Goal: Subscribe to service/newsletter

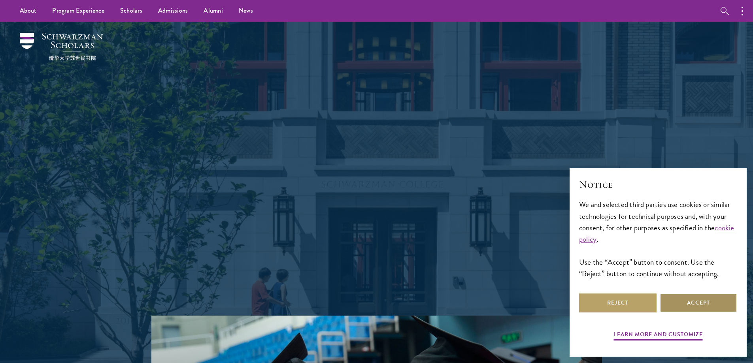
click at [706, 306] on button "Accept" at bounding box center [698, 303] width 77 height 19
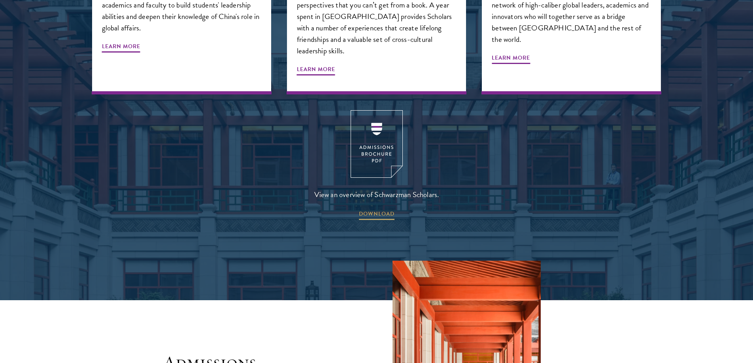
scroll to position [1107, 0]
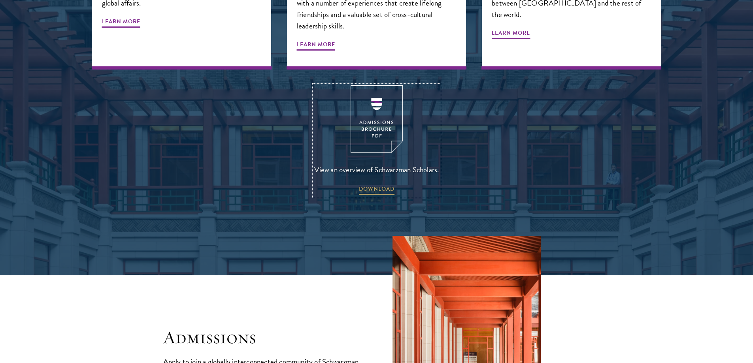
click at [381, 95] on img at bounding box center [377, 119] width 52 height 68
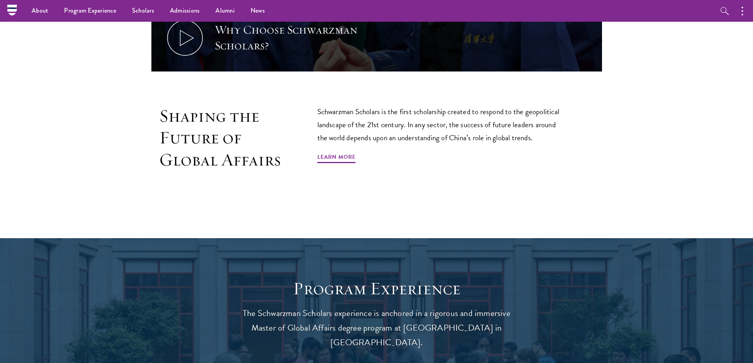
scroll to position [496, 0]
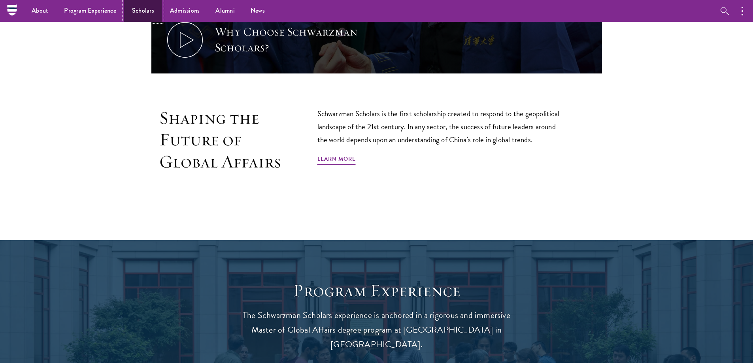
click at [145, 11] on link "Scholars" at bounding box center [143, 11] width 38 height 22
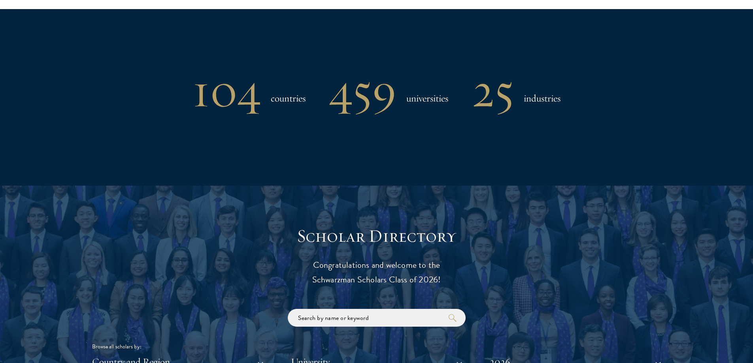
scroll to position [791, 0]
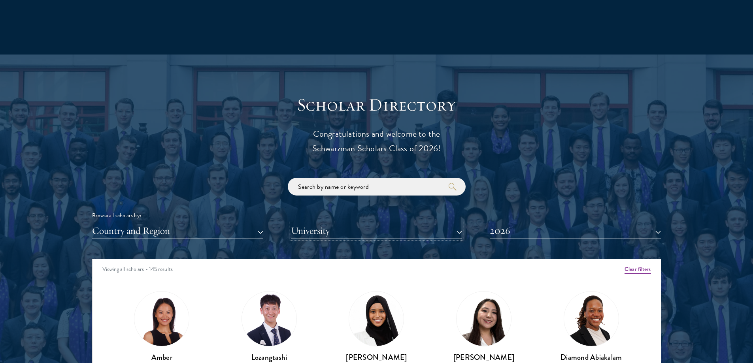
click at [346, 230] on button "University" at bounding box center [376, 231] width 171 height 16
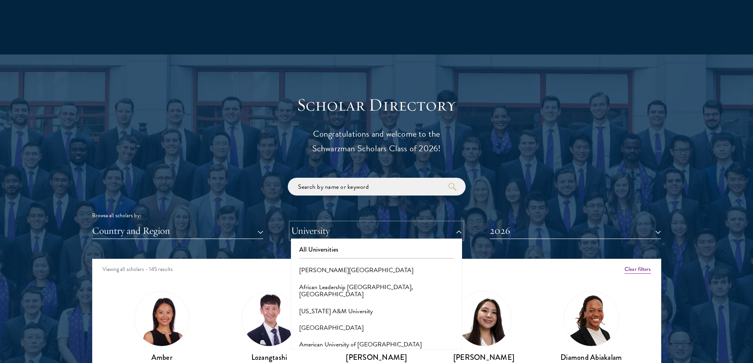
click at [346, 230] on button "University" at bounding box center [376, 231] width 171 height 16
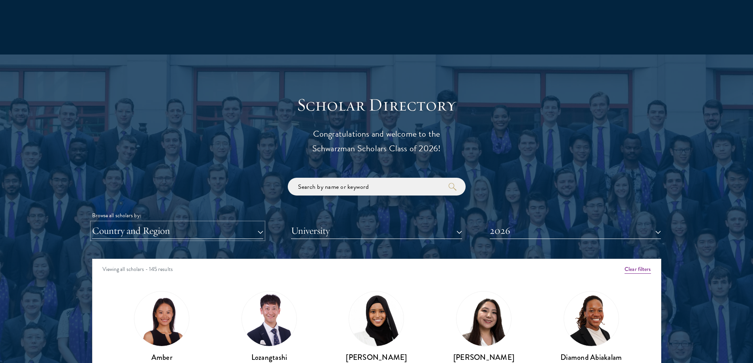
click at [197, 237] on button "Country and Region" at bounding box center [177, 231] width 171 height 16
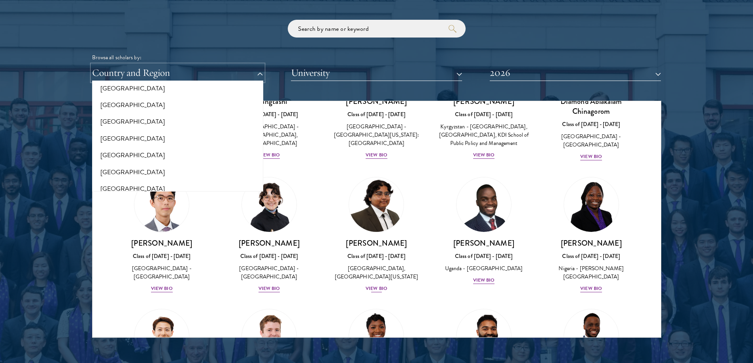
scroll to position [119, 0]
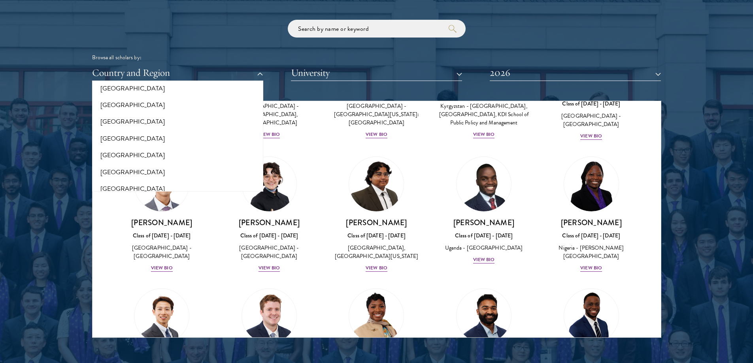
click at [120, 290] on div "Phillip An Class of 2025 - 2026 United States of America - California Institute…" at bounding box center [162, 351] width 108 height 140
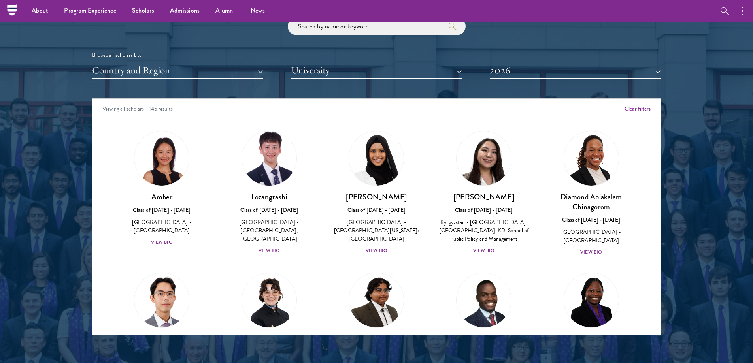
scroll to position [949, 0]
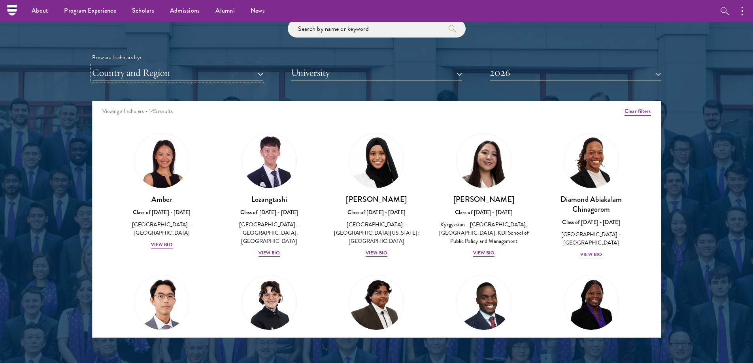
click at [157, 75] on button "Country and Region" at bounding box center [177, 73] width 171 height 16
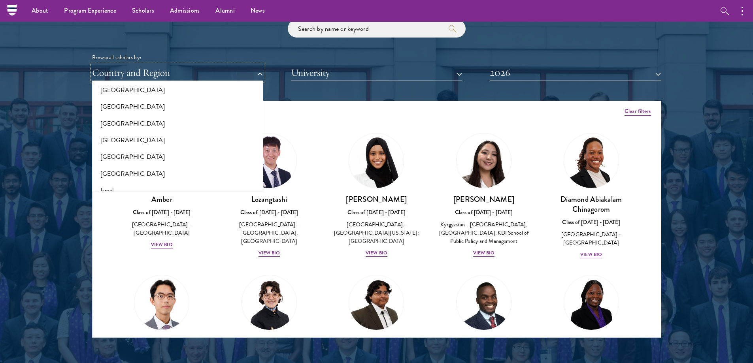
scroll to position [593, 0]
click at [114, 123] on button "[GEOGRAPHIC_DATA]" at bounding box center [177, 123] width 166 height 17
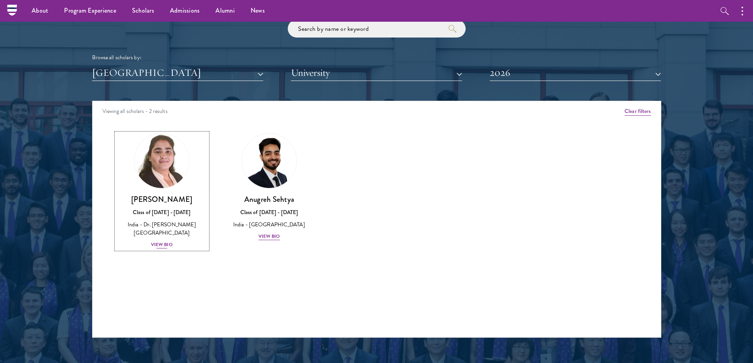
click at [162, 245] on div "View Bio" at bounding box center [162, 245] width 22 height 8
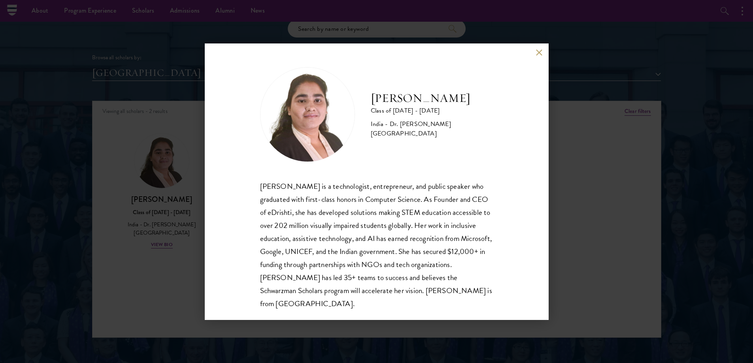
scroll to position [1, 0]
click at [535, 52] on div "Ishita Kapoor Class of 2025 - 2026 India - Dr. A P J Abdul Kalam Technical Univ…" at bounding box center [377, 181] width 344 height 277
drag, startPoint x: 458, startPoint y: 88, endPoint x: 371, endPoint y: 96, distance: 87.3
click at [371, 96] on div "Ishita Kapoor Class of 2025 - 2026 India - Dr. A P J Abdul Kalam Technical Univ…" at bounding box center [376, 113] width 233 height 95
click at [540, 53] on button at bounding box center [539, 52] width 7 height 7
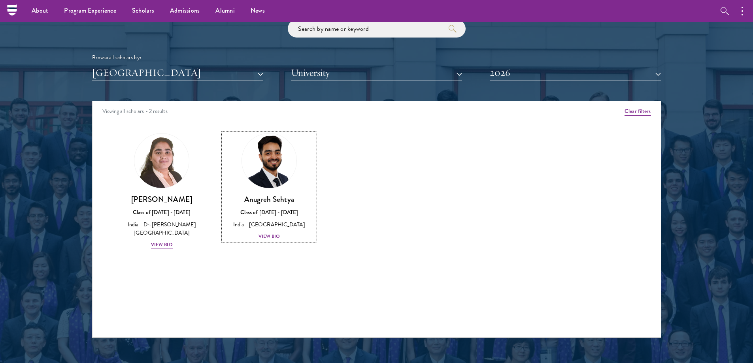
click at [268, 193] on link "Anugreh Sehtya Class of 2025 - 2026 India - SRM University View Bio" at bounding box center [269, 187] width 92 height 108
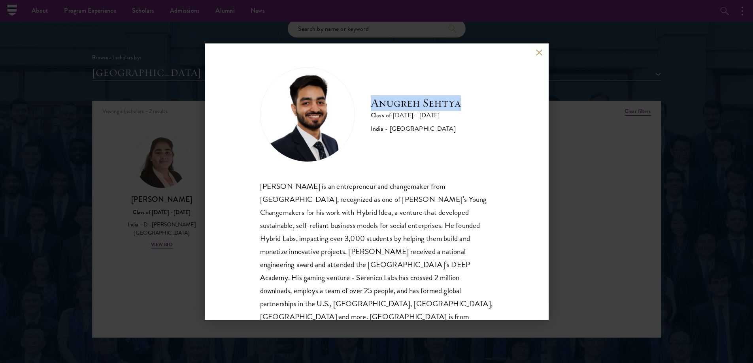
drag, startPoint x: 459, startPoint y: 103, endPoint x: 370, endPoint y: 101, distance: 89.4
click at [370, 101] on div "Anugreh Sehtya Class of 2025 - 2026 India - SRM University" at bounding box center [376, 114] width 233 height 95
click at [538, 53] on button at bounding box center [539, 52] width 7 height 7
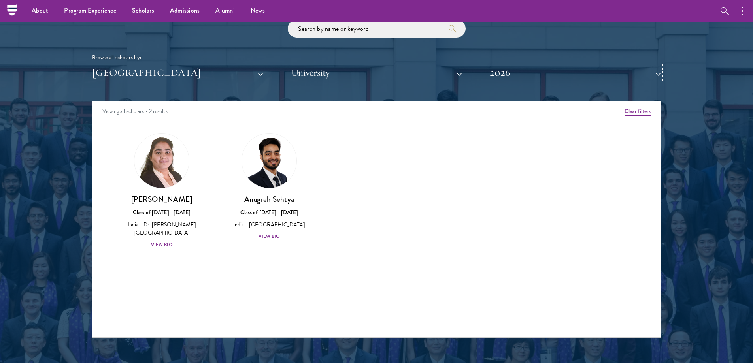
click at [534, 73] on button "2026" at bounding box center [575, 73] width 171 height 16
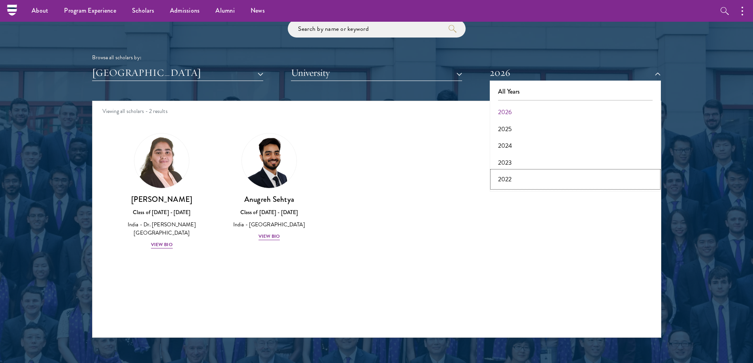
click at [512, 178] on button "2022" at bounding box center [575, 179] width 166 height 17
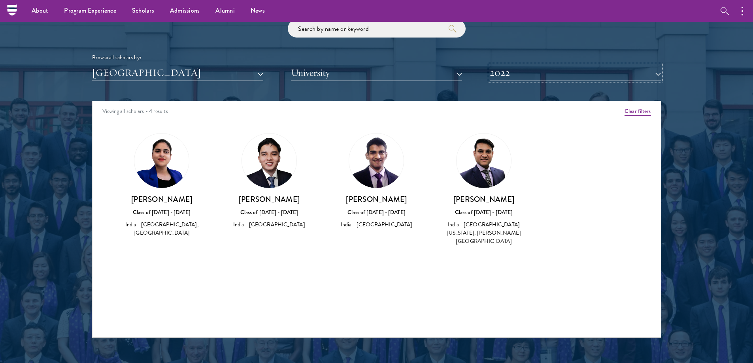
click at [522, 73] on button "2022" at bounding box center [575, 73] width 171 height 16
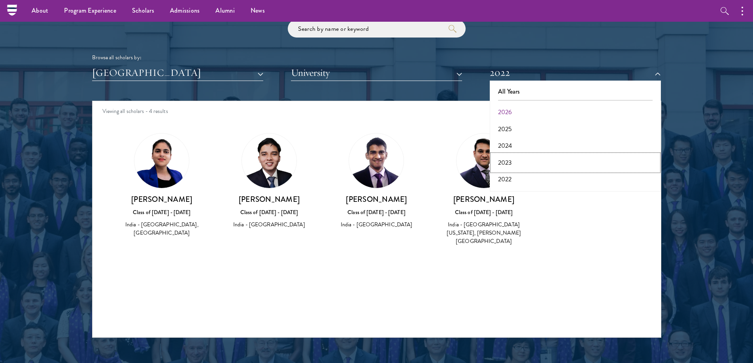
click at [512, 166] on button "2023" at bounding box center [575, 163] width 166 height 17
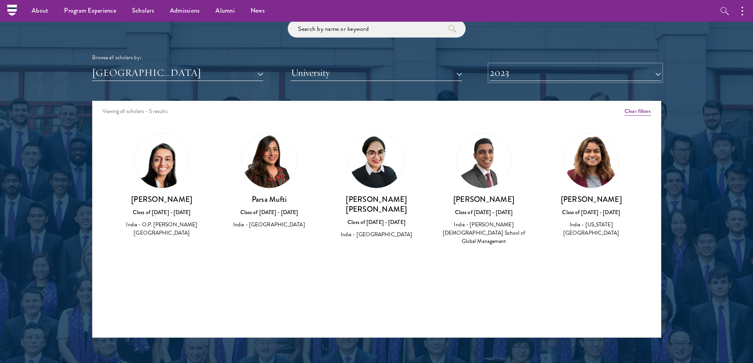
click at [509, 70] on button "2023" at bounding box center [575, 73] width 171 height 16
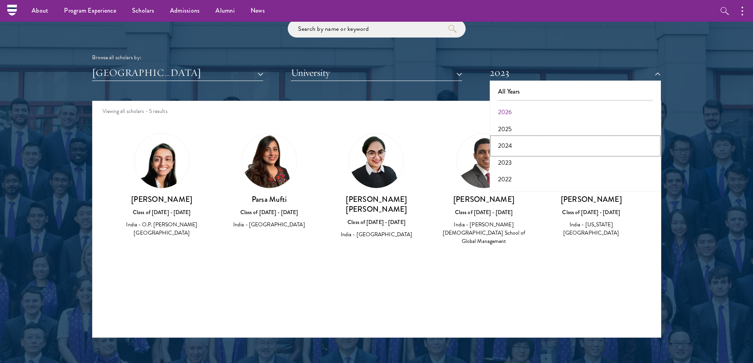
click at [501, 144] on button "2024" at bounding box center [575, 146] width 166 height 17
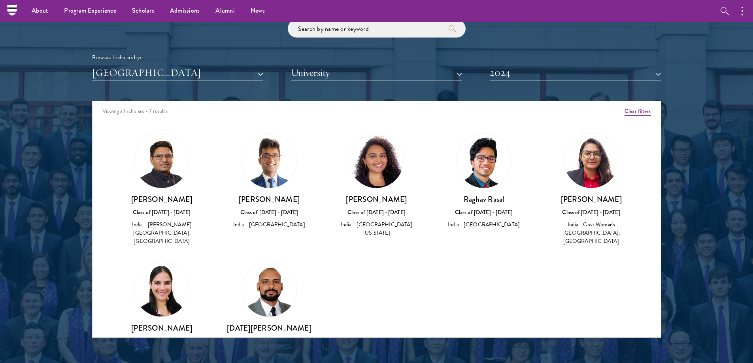
click at [584, 172] on img at bounding box center [591, 161] width 55 height 55
click at [584, 198] on h3 "Pallavi Sareen" at bounding box center [592, 200] width 92 height 10
click at [584, 216] on div "Class of 2023 - 2024" at bounding box center [592, 212] width 92 height 8
click at [590, 215] on div "Class of 2023 - 2024" at bounding box center [592, 212] width 92 height 8
click at [590, 170] on img at bounding box center [591, 161] width 55 height 55
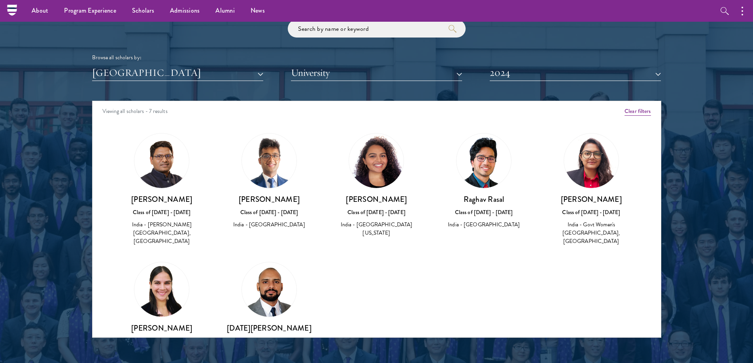
click at [486, 178] on img at bounding box center [484, 161] width 55 height 55
click at [484, 180] on img at bounding box center [484, 161] width 55 height 55
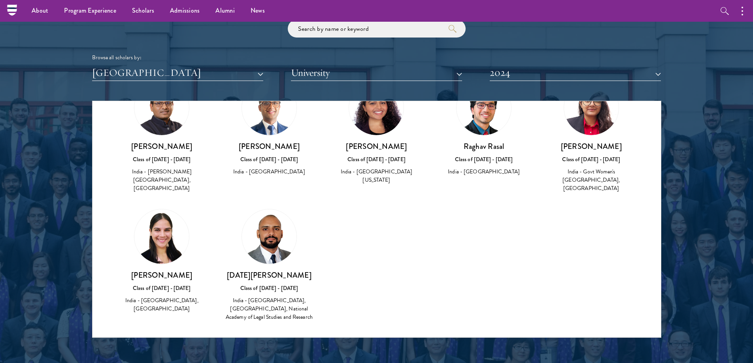
scroll to position [13, 0]
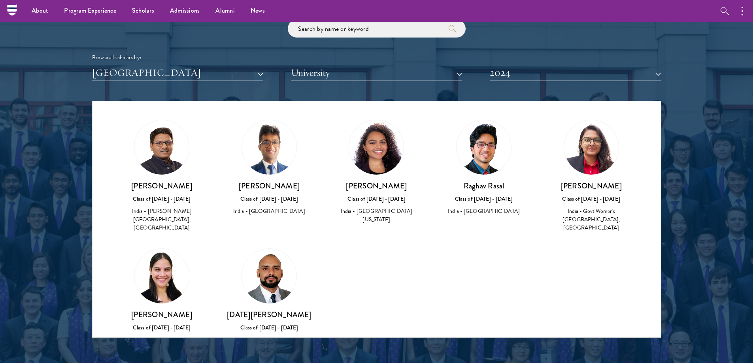
click at [261, 187] on h3 "Kanishkh Kanodia" at bounding box center [269, 186] width 92 height 10
click at [268, 178] on div "Kanishkh Kanodia Class of 2023 - 2024 India - Princeton University" at bounding box center [269, 168] width 92 height 96
click at [274, 168] on img at bounding box center [269, 147] width 55 height 55
click at [276, 167] on img at bounding box center [269, 147] width 55 height 55
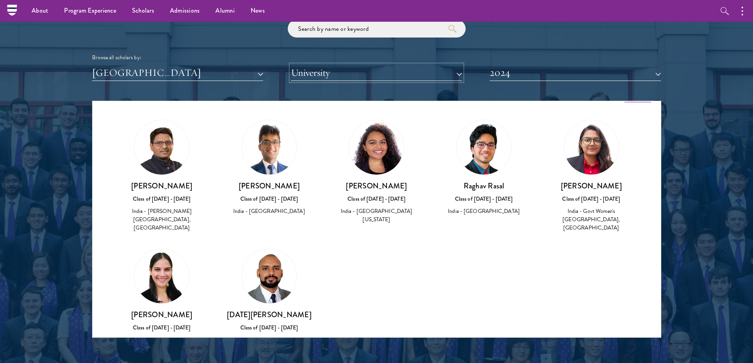
click at [344, 70] on button "University" at bounding box center [376, 73] width 171 height 16
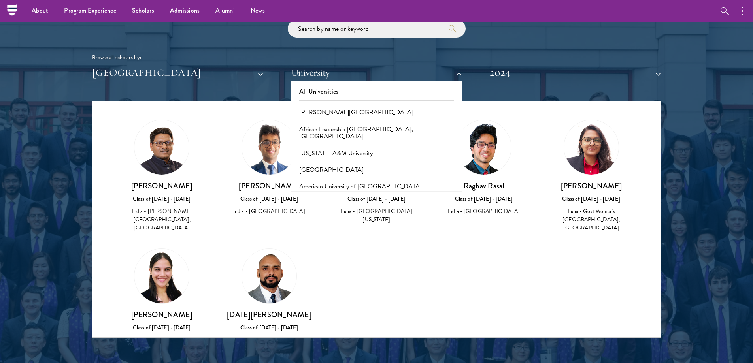
click at [344, 70] on button "University" at bounding box center [376, 73] width 171 height 16
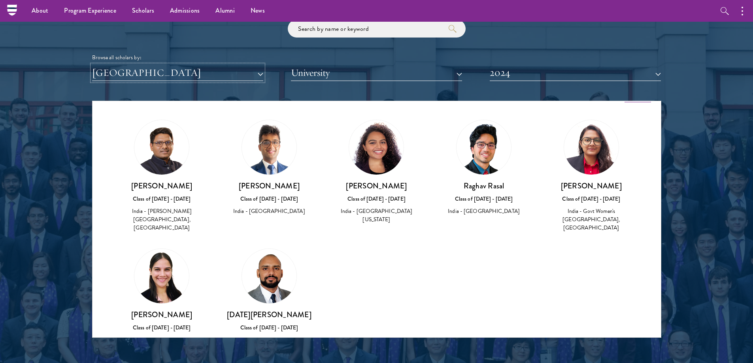
click at [189, 71] on button "[GEOGRAPHIC_DATA]" at bounding box center [177, 73] width 171 height 16
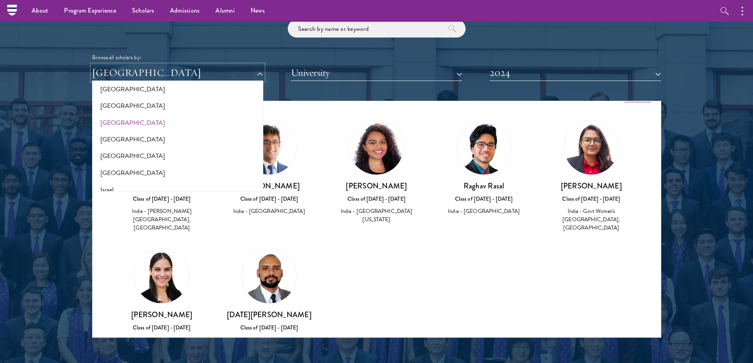
click at [189, 71] on button "[GEOGRAPHIC_DATA]" at bounding box center [177, 73] width 171 height 16
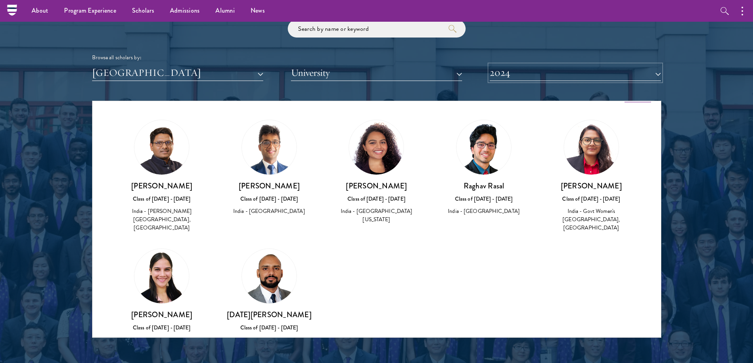
click at [529, 67] on button "2024" at bounding box center [575, 73] width 171 height 16
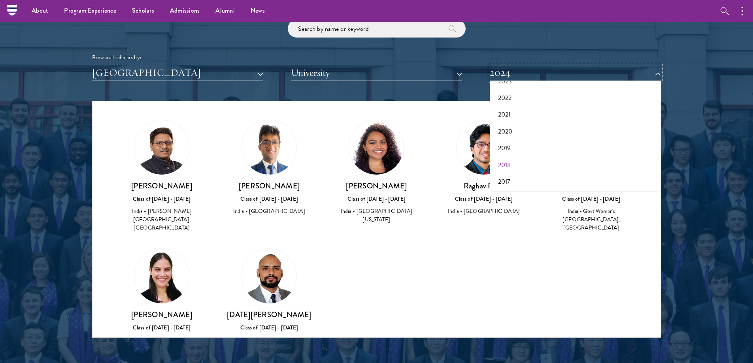
scroll to position [82, 0]
click at [503, 170] on button "2018" at bounding box center [575, 164] width 166 height 17
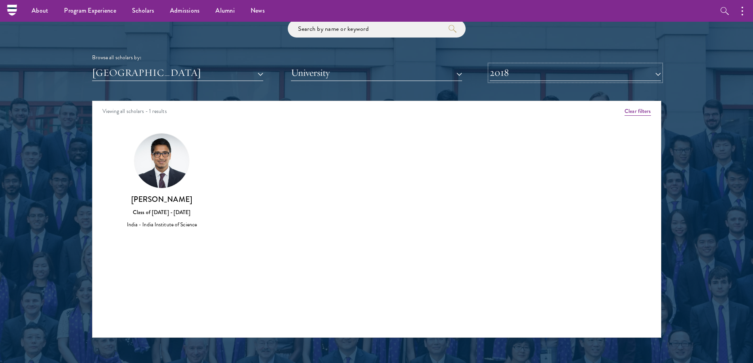
click at [540, 69] on button "2018" at bounding box center [575, 73] width 171 height 16
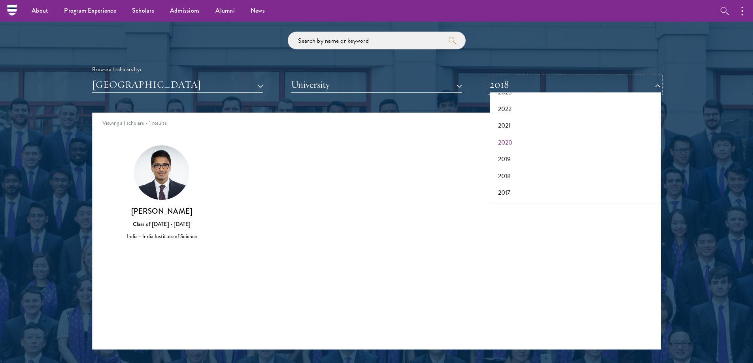
scroll to position [909, 0]
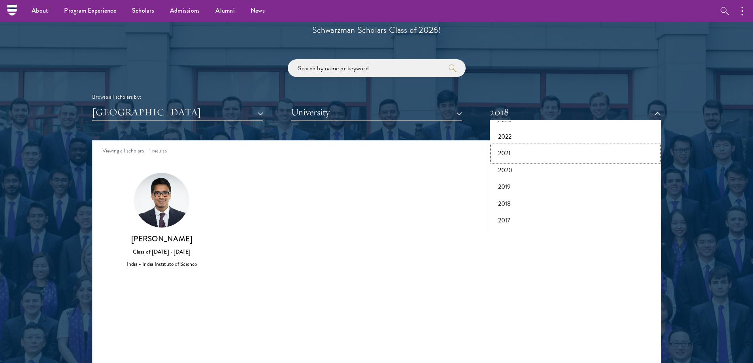
click at [505, 155] on button "2021" at bounding box center [575, 153] width 166 height 17
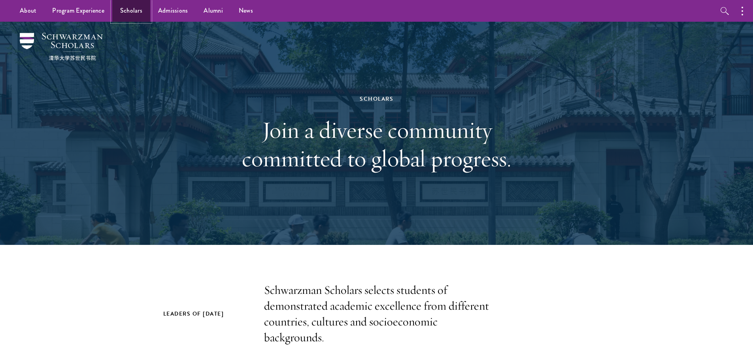
click at [130, 10] on link "Scholars" at bounding box center [131, 11] width 38 height 22
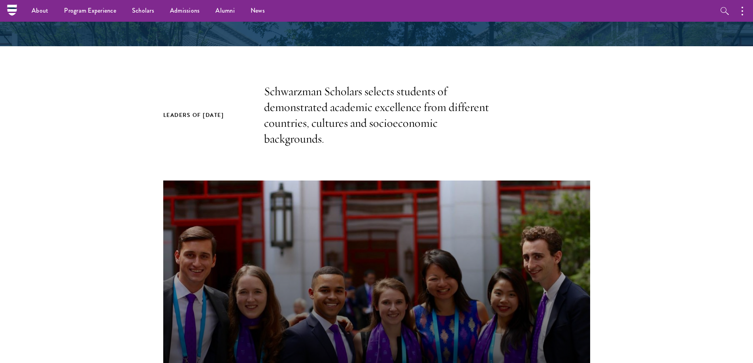
scroll to position [79, 0]
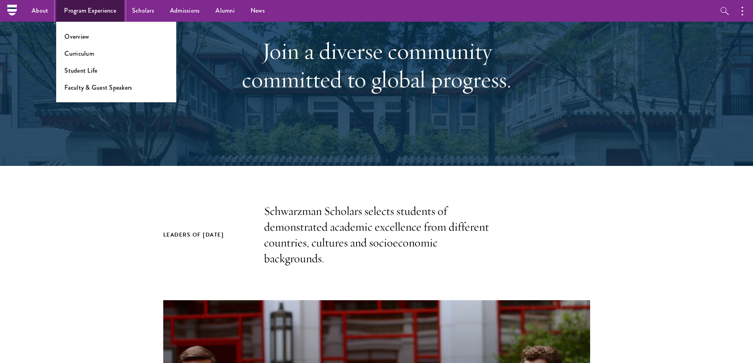
click at [93, 15] on link "Program Experience" at bounding box center [90, 11] width 68 height 22
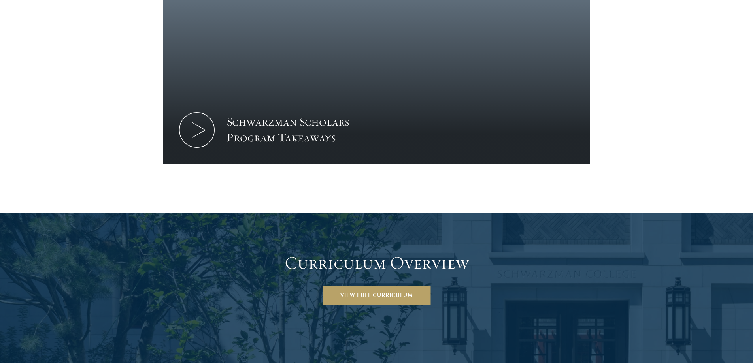
scroll to position [909, 0]
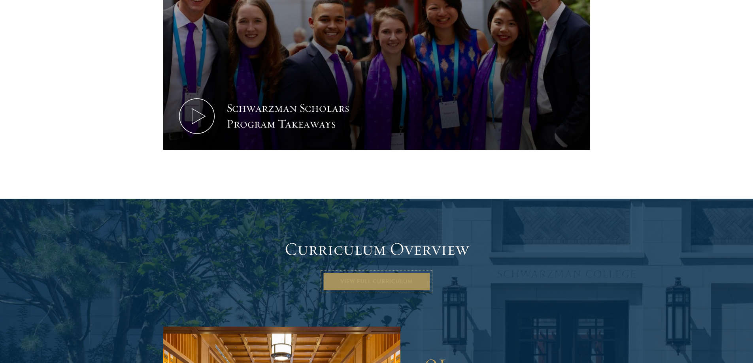
click at [366, 272] on link "View Full Curriculum" at bounding box center [377, 281] width 108 height 19
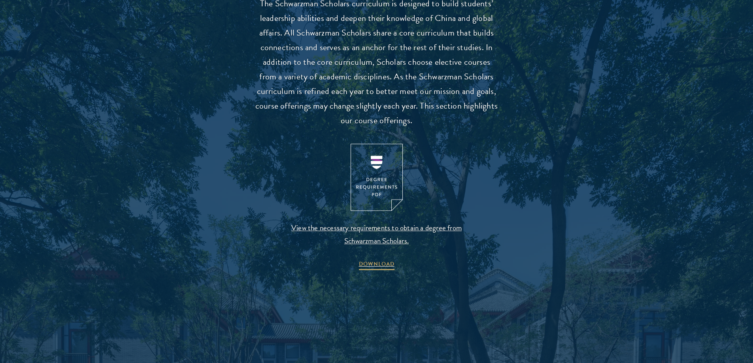
scroll to position [751, 0]
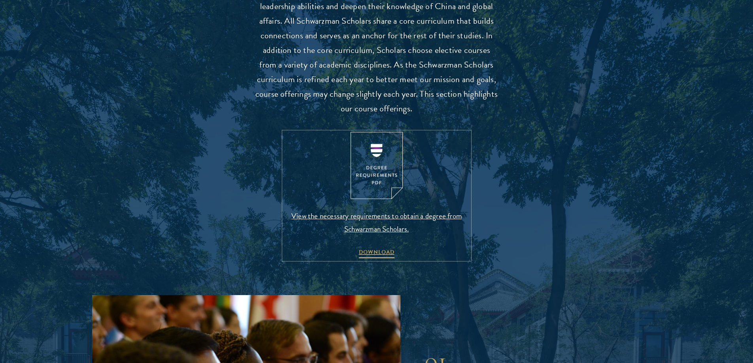
click at [376, 216] on span "View the necessary requirements to obtain a degree from Schwarzman Scholars." at bounding box center [377, 223] width 186 height 26
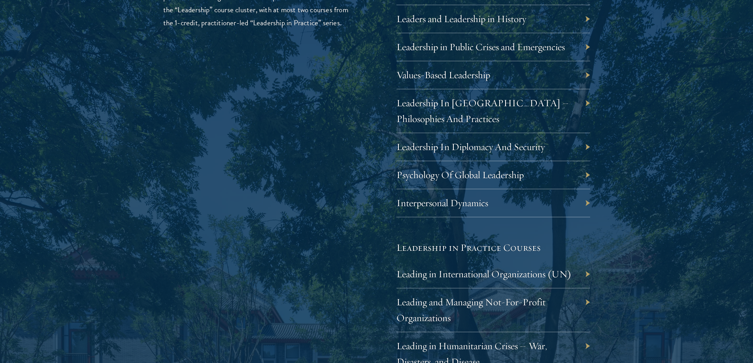
scroll to position [1463, 0]
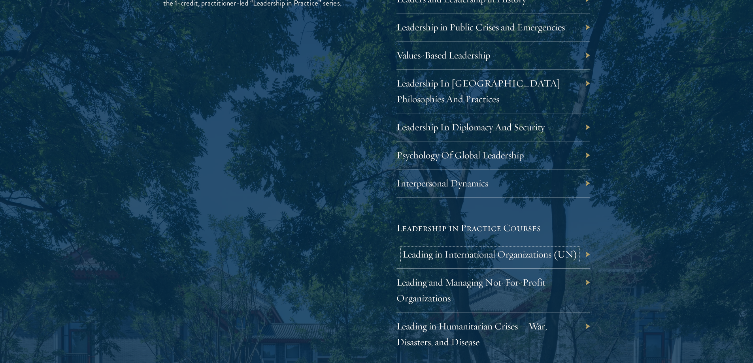
click at [449, 255] on link "Leading in International Organizations (UN)" at bounding box center [489, 254] width 175 height 12
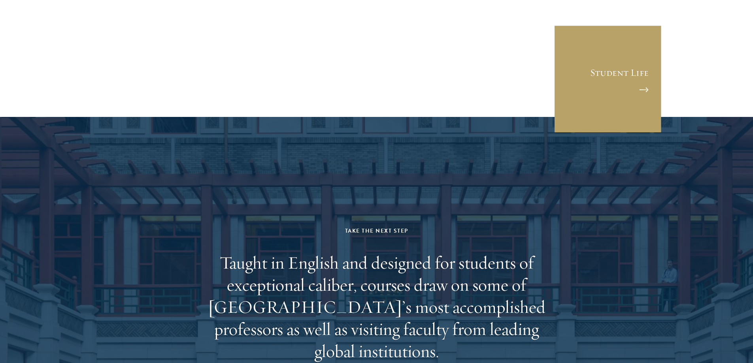
scroll to position [4705, 0]
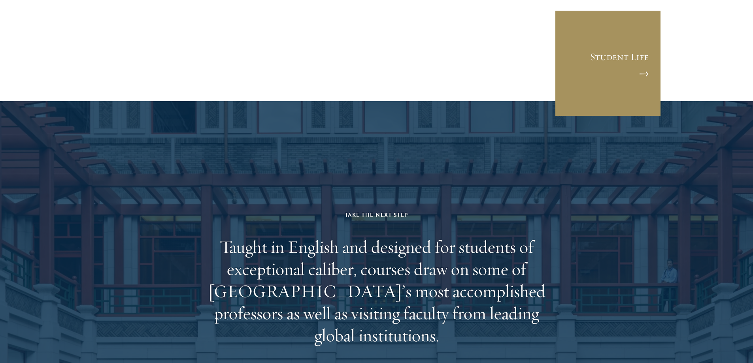
click at [609, 46] on link "Student Life" at bounding box center [608, 63] width 107 height 107
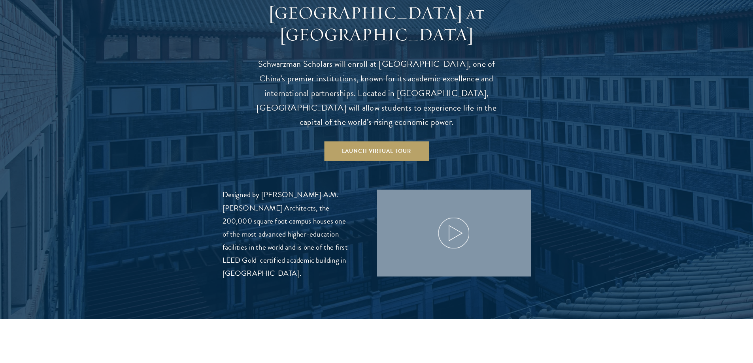
scroll to position [791, 0]
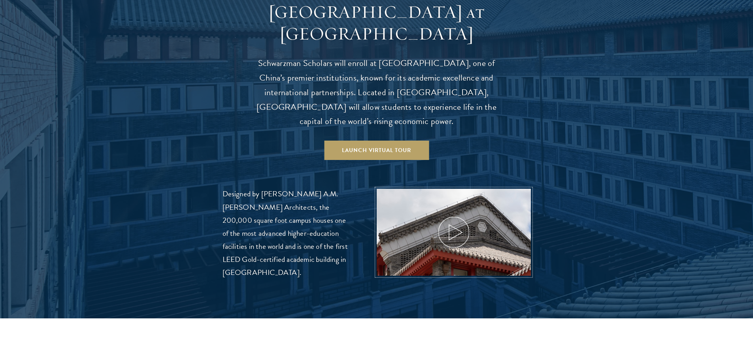
click at [455, 215] on icon at bounding box center [454, 233] width 36 height 36
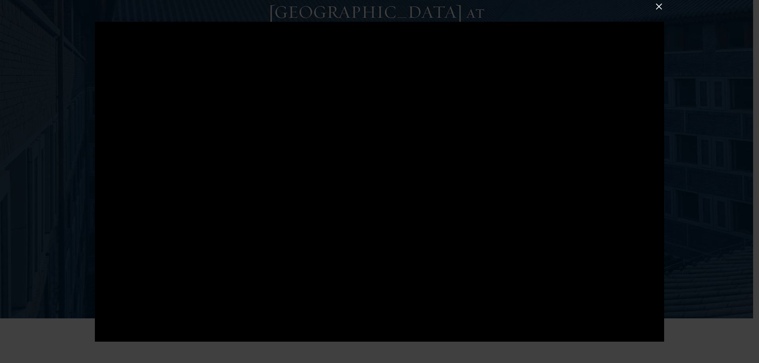
click at [656, 4] on button at bounding box center [659, 6] width 10 height 10
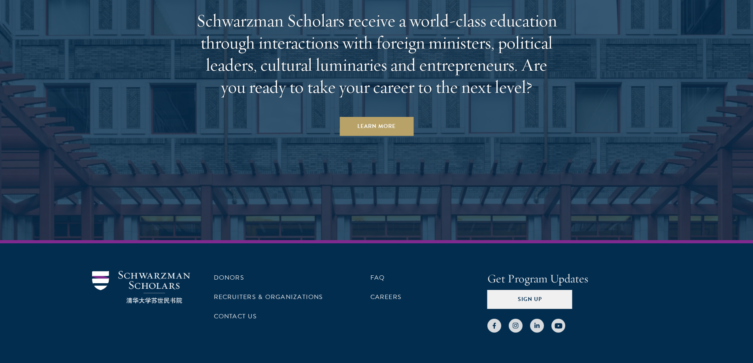
scroll to position [3050, 0]
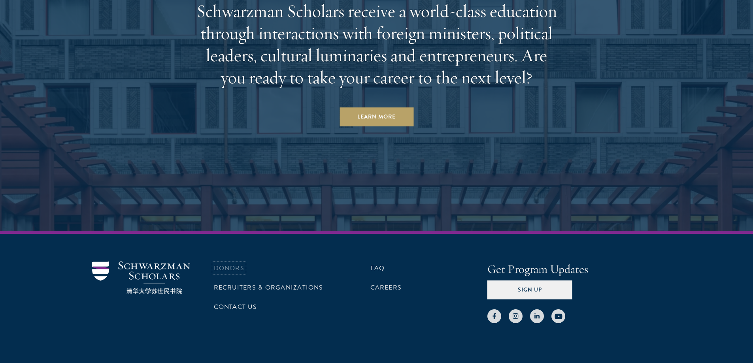
click at [230, 264] on link "Donors" at bounding box center [229, 268] width 30 height 9
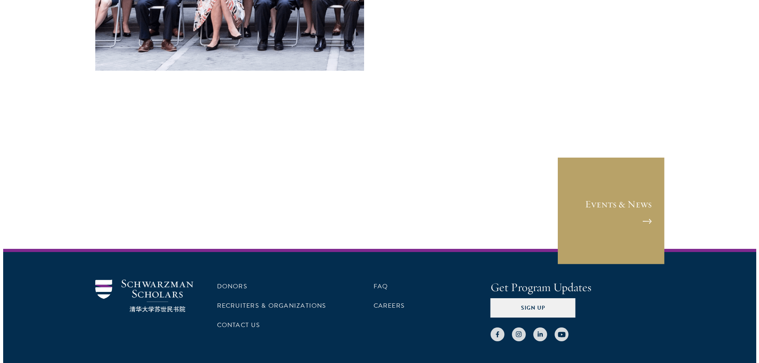
scroll to position [3289, 0]
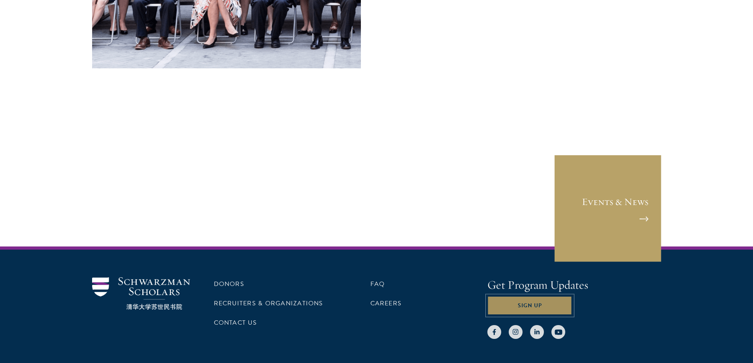
click at [525, 296] on button "Sign Up" at bounding box center [529, 305] width 85 height 19
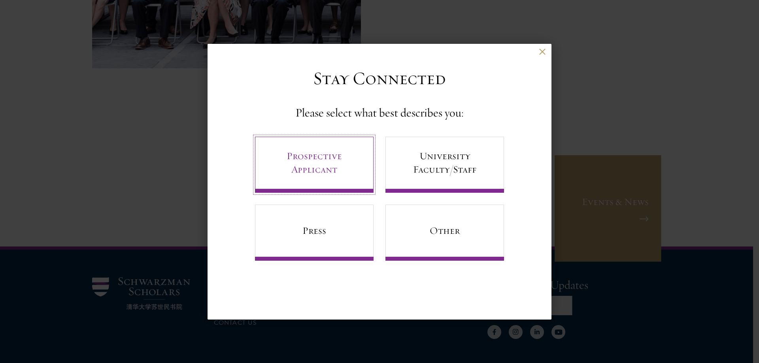
click at [307, 165] on link "Prospective Applicant" at bounding box center [314, 165] width 119 height 56
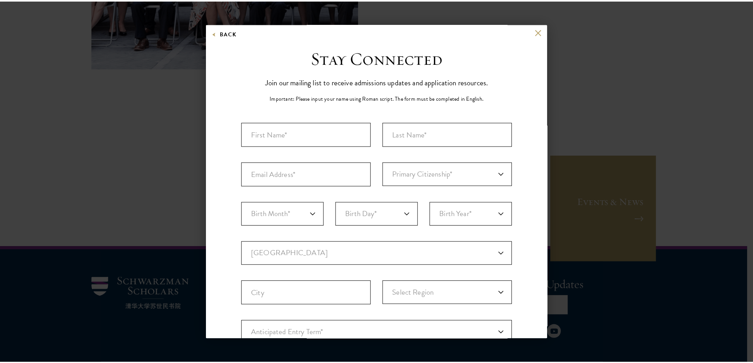
scroll to position [0, 0]
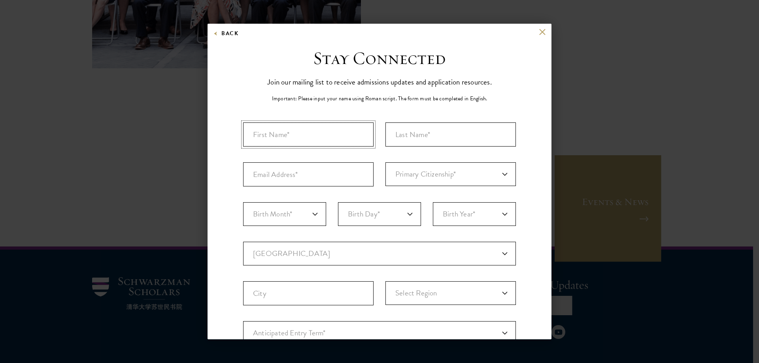
click at [309, 135] on input "First Name*" at bounding box center [308, 135] width 130 height 24
click at [406, 102] on p "Important: Please input your name using Roman script. The form must be complete…" at bounding box center [379, 98] width 215 height 8
click at [540, 37] on div "Back" at bounding box center [380, 37] width 344 height 19
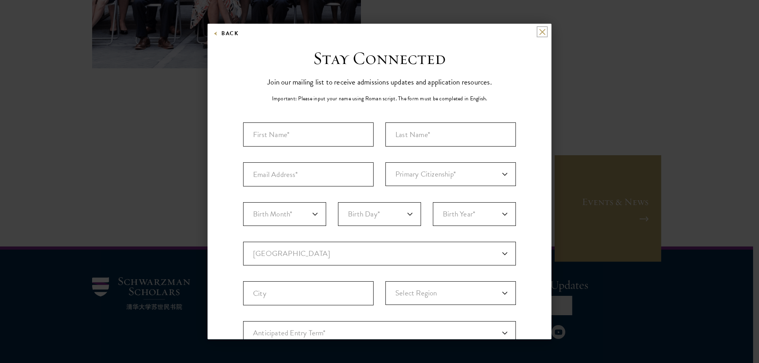
click at [539, 33] on button at bounding box center [542, 31] width 7 height 7
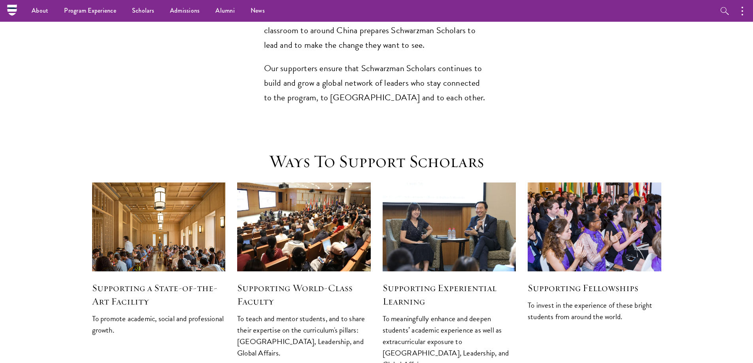
scroll to position [680, 0]
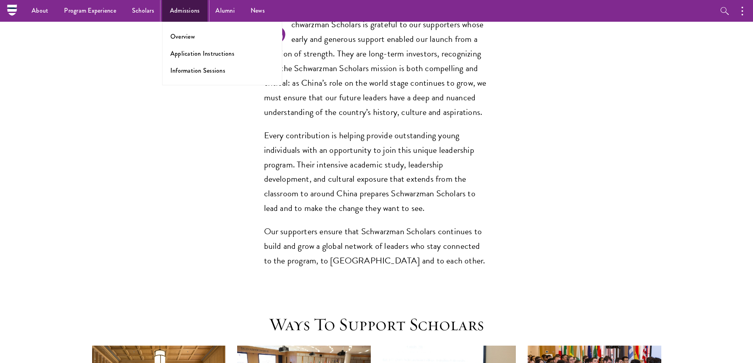
click at [204, 1] on link "Admissions" at bounding box center [185, 11] width 46 height 22
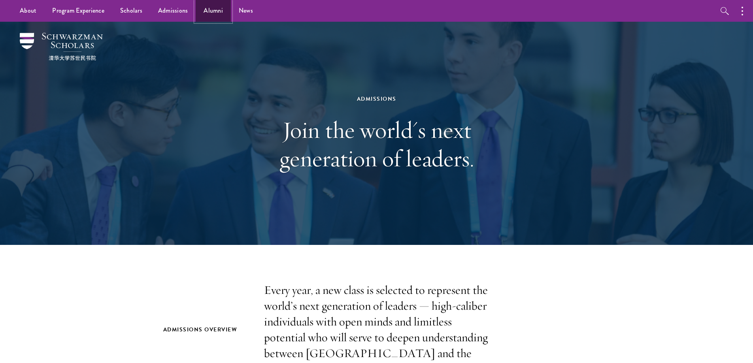
click at [211, 12] on link "Alumni" at bounding box center [213, 11] width 35 height 22
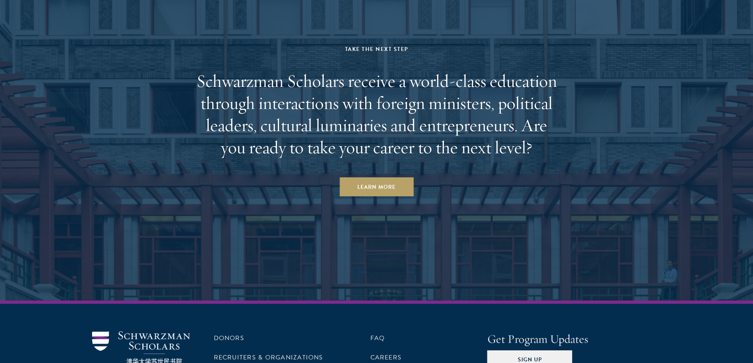
scroll to position [3462, 0]
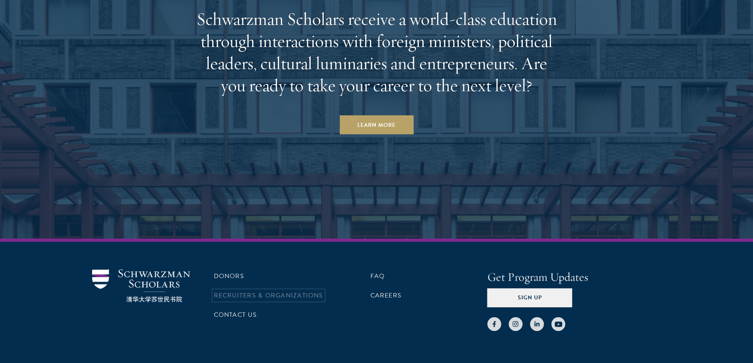
click at [276, 291] on link "Recruiters & Organizations" at bounding box center [269, 295] width 110 height 9
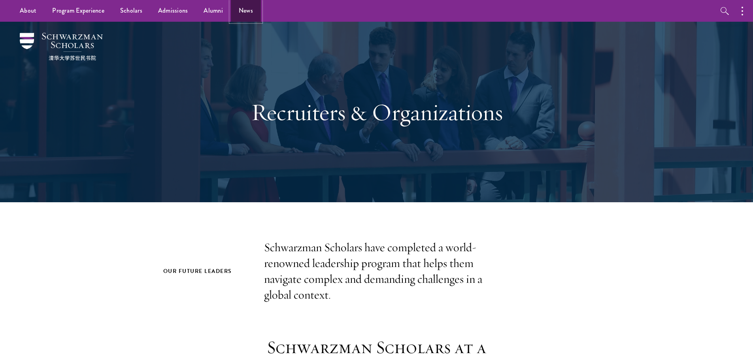
click at [249, 11] on link "News" at bounding box center [246, 11] width 30 height 22
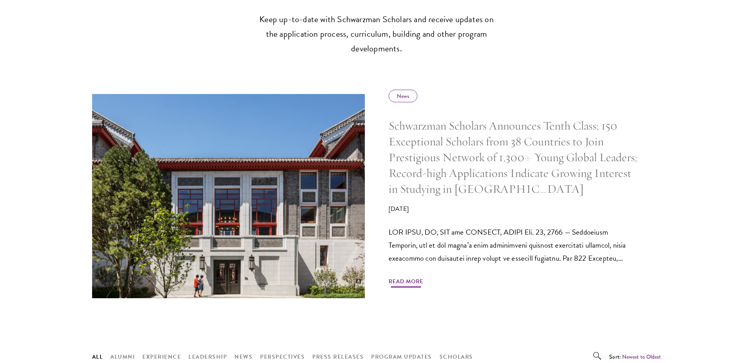
scroll to position [316, 0]
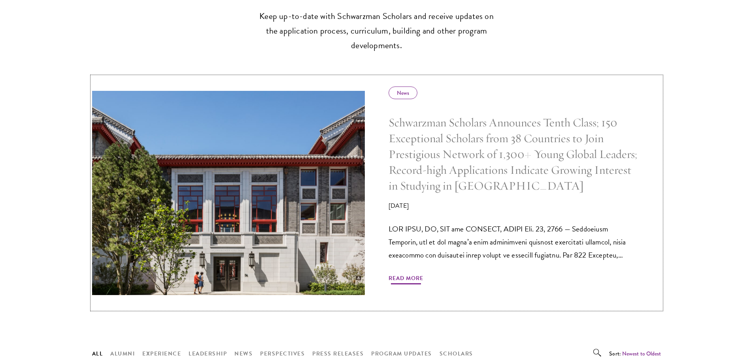
click at [440, 167] on h5 "Schwarzman Scholars Announces Tenth Class; 150 Exceptional Scholars from 38 Cou…" at bounding box center [513, 154] width 249 height 79
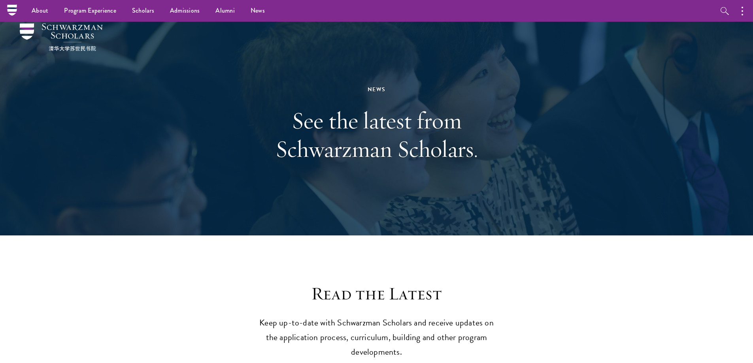
scroll to position [0, 0]
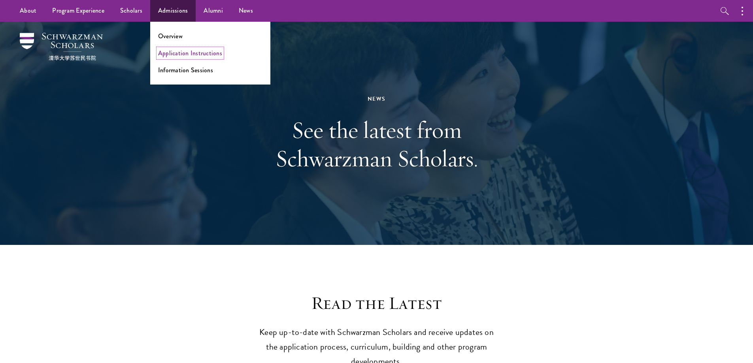
click at [168, 51] on link "Application Instructions" at bounding box center [190, 53] width 64 height 9
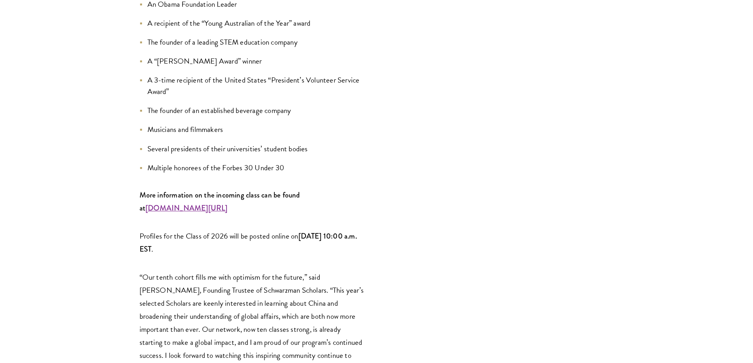
scroll to position [1067, 0]
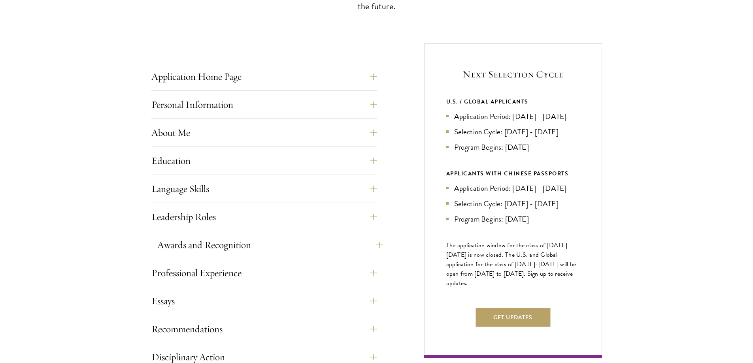
scroll to position [277, 0]
click at [219, 222] on button "Leadership Roles" at bounding box center [269, 216] width 225 height 19
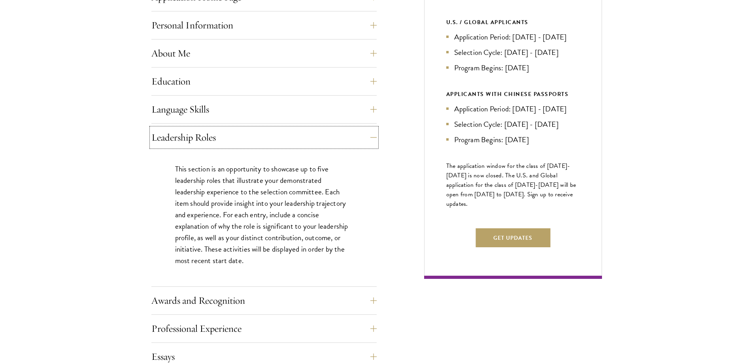
scroll to position [395, 0]
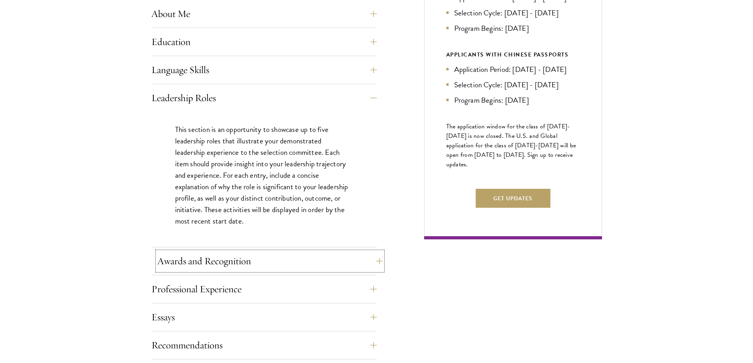
click at [208, 266] on button "Awards and Recognition" at bounding box center [269, 261] width 225 height 19
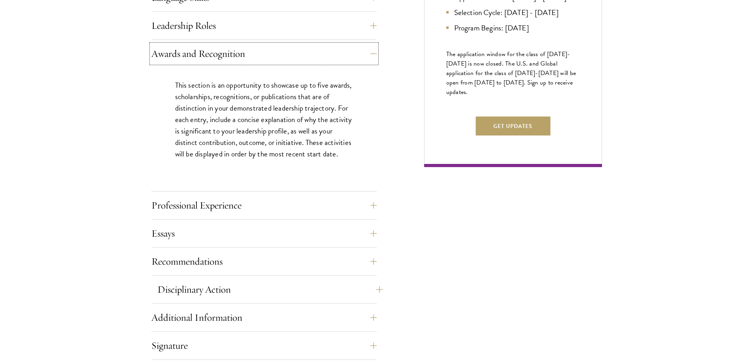
scroll to position [474, 0]
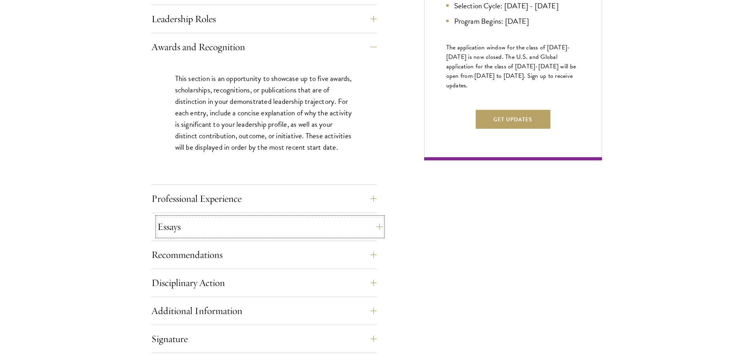
click at [202, 230] on button "Essays" at bounding box center [269, 226] width 225 height 19
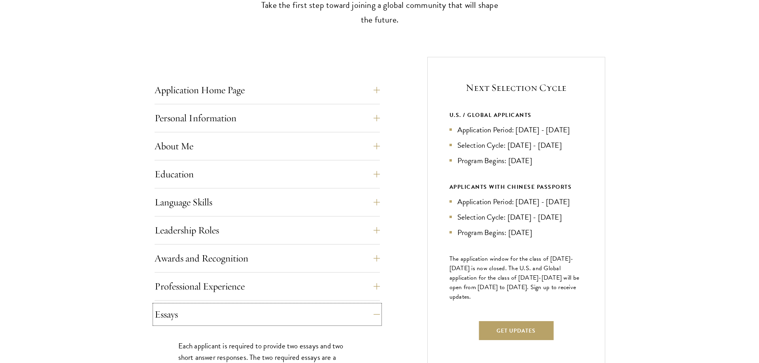
scroll to position [277, 0]
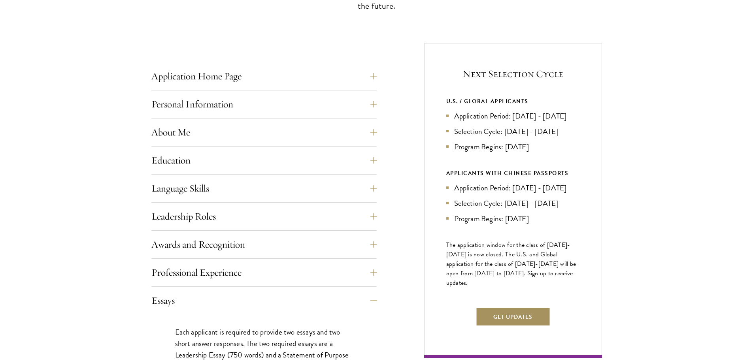
click at [503, 327] on button "Get Updates" at bounding box center [513, 317] width 75 height 19
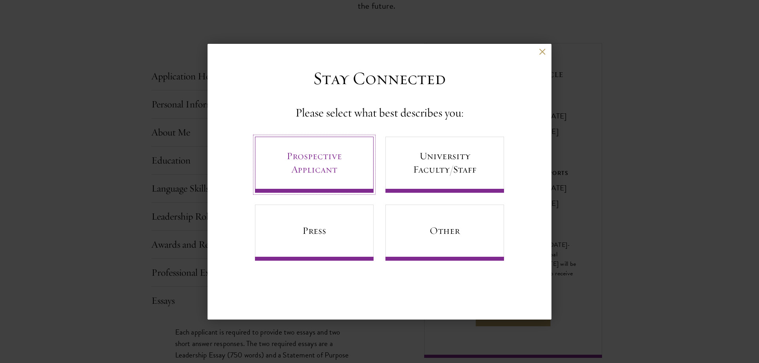
click at [315, 178] on link "Prospective Applicant" at bounding box center [314, 165] width 119 height 56
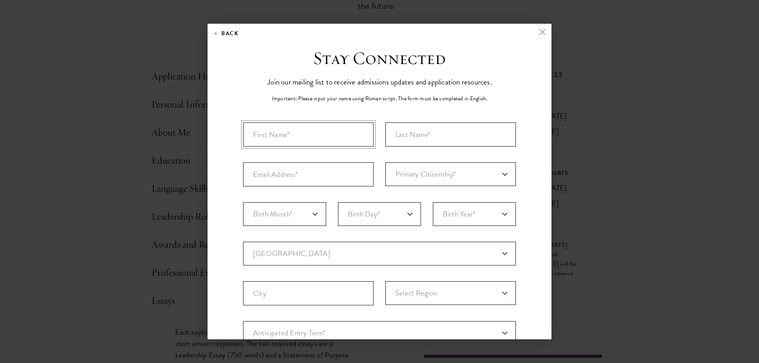
click at [306, 136] on input "First Name*" at bounding box center [308, 135] width 130 height 24
type input "Md Aamir"
type input "J"
type input "Khan"
type input "aamir.khan0641@gmail.com"
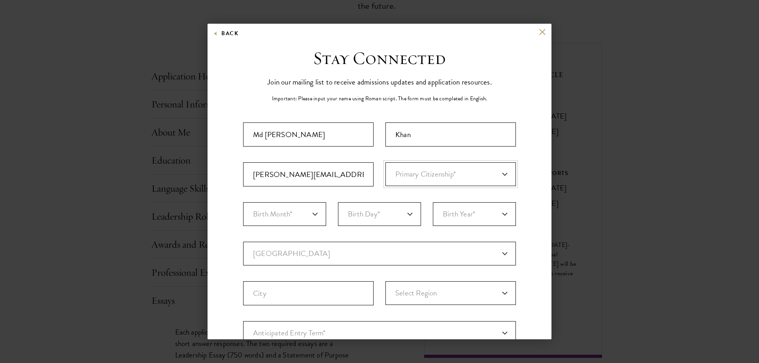
click at [423, 171] on select "Primary Citizenship* Afghanistan Aland Islands Albania Algeria Andorra Angola A…" at bounding box center [450, 174] width 130 height 24
select select "IN"
click at [385, 162] on select "Primary Citizenship* Afghanistan Aland Islands Albania Algeria Andorra Angola A…" at bounding box center [450, 174] width 130 height 24
click at [295, 213] on select "Birth Month* January February March April May June July August September Octobe…" at bounding box center [284, 214] width 83 height 24
select select "12"
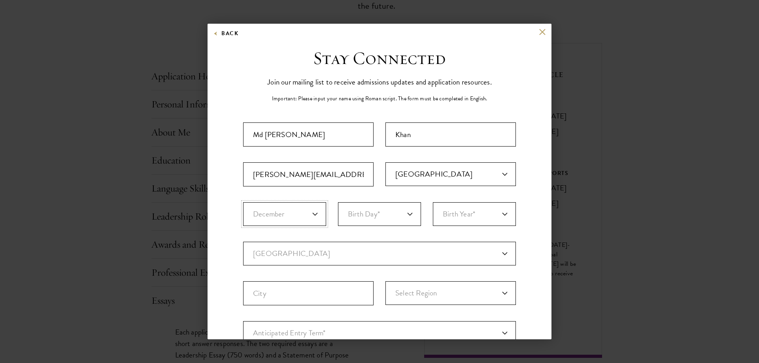
click at [243, 202] on select "Birth Month* January February March April May June July August September Octobe…" at bounding box center [284, 214] width 83 height 24
click at [362, 220] on select "Birth Day* 1 2 3 4 5 6 7 8 9 10 11 12 13 14 15 16 17 18 19 20 21 22 23 24 25 26…" at bounding box center [379, 214] width 83 height 24
select select "18"
click at [338, 202] on select "Birth Day* 1 2 3 4 5 6 7 8 9 10 11 12 13 14 15 16 17 18 19 20 21 22 23 24 25 26…" at bounding box center [379, 214] width 83 height 24
click at [466, 217] on select "Birth Year* 2025 2024 2023 2022 2021 2020 2019 2018 2017 2016 2015 2014 2013 20…" at bounding box center [474, 214] width 83 height 24
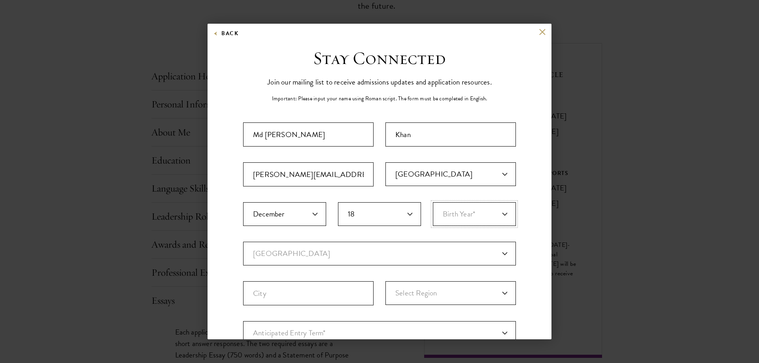
select select "1992"
click at [433, 202] on select "Birth Year* 2025 2024 2023 2022 2021 2020 2019 2018 2017 2016 2015 2014 2013 20…" at bounding box center [474, 214] width 83 height 24
click at [297, 251] on select "Current Country Afghanistan Aland Islands Albania Algeria Andorra Angola Anguil…" at bounding box center [379, 254] width 273 height 24
select select "IC"
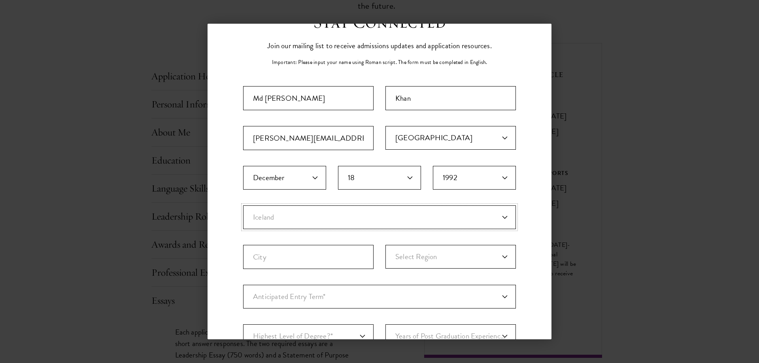
select select
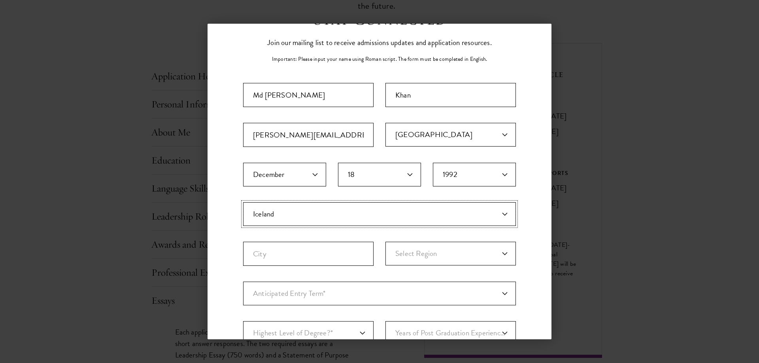
click at [275, 219] on select "Current Country Afghanistan Aland Islands Albania Algeria Andorra Angola Anguil…" at bounding box center [379, 214] width 273 height 24
select select "IN"
click at [243, 202] on select "Current Country Afghanistan Aland Islands Albania Algeria Andorra Angola Anguil…" at bounding box center [379, 214] width 273 height 24
select select
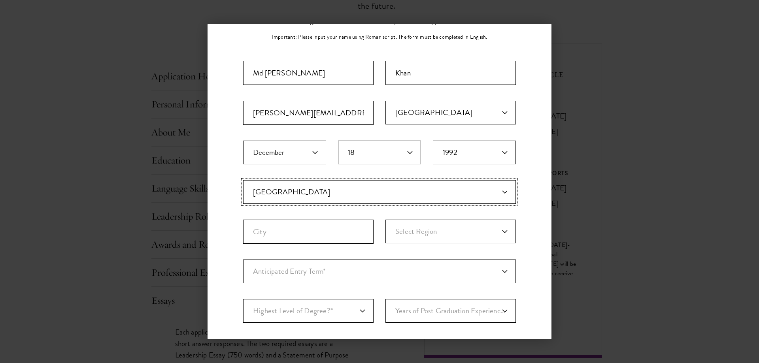
scroll to position [119, 0]
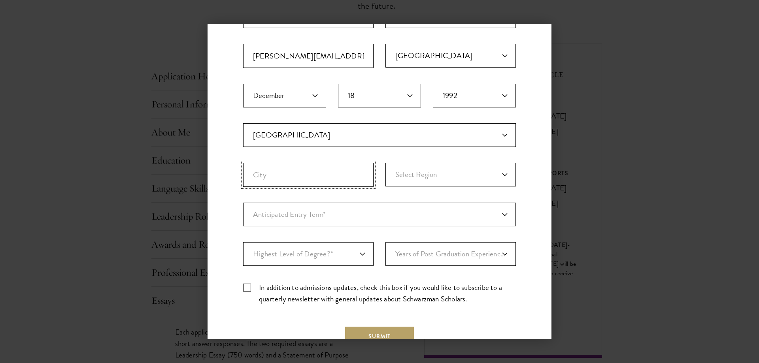
click at [281, 163] on input "City" at bounding box center [308, 175] width 130 height 24
type input "Bhagalpur"
click at [430, 177] on select "Select Region Andaman and Nicobar Islands Andhra Pradesh Arunachal Pradesh Assa…" at bounding box center [450, 175] width 130 height 24
select select "Bihar"
click at [385, 163] on select "Select Region Andaman and Nicobar Islands Andhra Pradesh Arunachal Pradesh Assa…" at bounding box center [450, 175] width 130 height 24
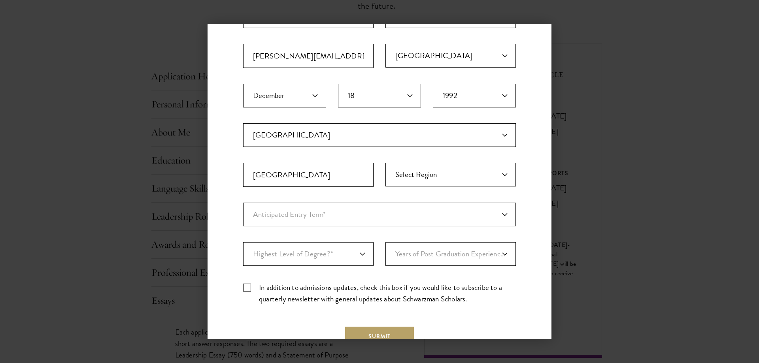
click at [234, 205] on div "Stay Connected Please select what best describes you: Prospective Applicant Uni…" at bounding box center [380, 153] width 344 height 449
click at [314, 229] on div "Important: The form must be completed in English. Md Aamir Khan aamir.khan0641@…" at bounding box center [379, 157] width 273 height 307
click at [320, 218] on select "Anticipated Entry Term* Just Exploring" at bounding box center [379, 215] width 273 height 24
click at [243, 203] on select "Anticipated Entry Term* Just Exploring" at bounding box center [379, 215] width 273 height 24
click at [310, 222] on select "Anticipated Entry Term* Just Exploring" at bounding box center [379, 215] width 273 height 24
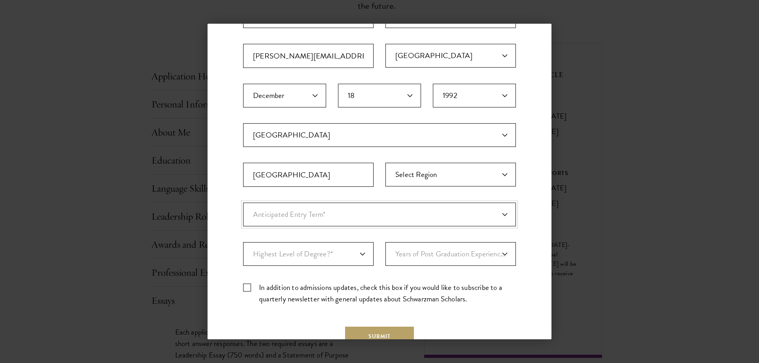
select select "a6790467-ebe7-4045-a56a-66c1cae98076"
click at [243, 203] on select "Anticipated Entry Term* Just Exploring" at bounding box center [379, 215] width 273 height 24
click at [291, 254] on select "Highest Level of Degree?* PHD Bachelor's Master's Current Undergraduate Student" at bounding box center [308, 254] width 130 height 24
select select "baef124f-e103-44b1-8ca6-5d0669438e44"
click at [243, 242] on select "Highest Level of Degree?* PHD Bachelor's Master's Current Undergraduate Student" at bounding box center [308, 254] width 130 height 24
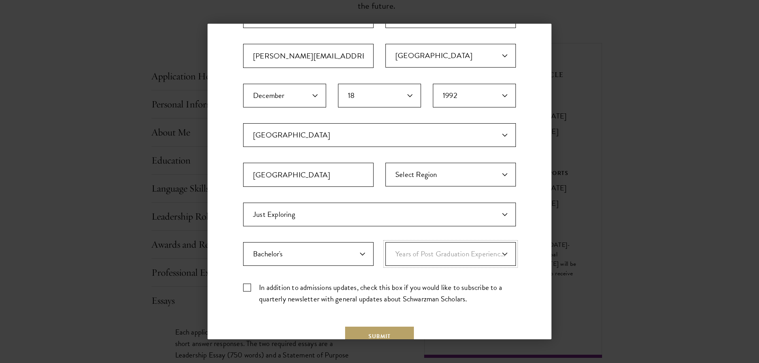
click at [419, 256] on select "Years of Post Graduation Experience?* 1 2 3 4 5 6 7 8 9 10" at bounding box center [450, 254] width 130 height 24
click at [309, 244] on select "Highest Level of Degree?* PHD Bachelor's Master's Current Undergraduate Student" at bounding box center [308, 254] width 130 height 24
click at [420, 257] on select "Years of Post Graduation Experience?* 1 2 3 4 5 6 7 8 9 10" at bounding box center [450, 254] width 130 height 24
select select "10"
click at [385, 242] on select "Years of Post Graduation Experience?* 1 2 3 4 5 6 7 8 9 10" at bounding box center [450, 254] width 130 height 24
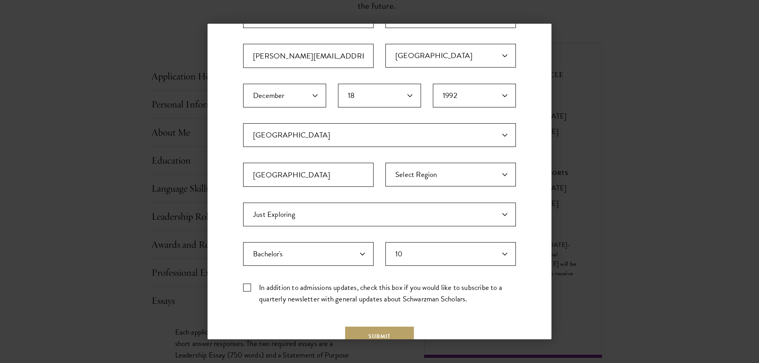
click at [245, 289] on div "Stay Connected Please select what best describes you: Prospective Applicant Uni…" at bounding box center [380, 153] width 344 height 449
click at [248, 290] on label "In addition to admissions updates, check this box if you would like to subscrib…" at bounding box center [379, 293] width 273 height 23
click at [248, 287] on input "In addition to admissions updates, check this box if you would like to subscrib…" at bounding box center [379, 284] width 273 height 5
checkbox input "true"
click at [408, 249] on select "Years of Post Graduation Experience?* 1 2 3 4 5 6 7 8 9 10" at bounding box center [450, 254] width 130 height 24
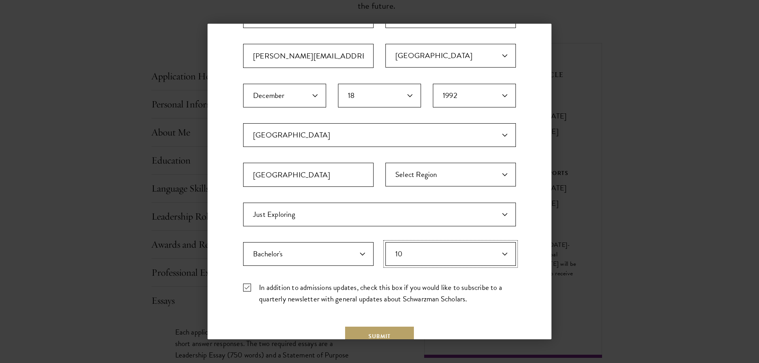
select select "9"
click at [385, 242] on select "Years of Post Graduation Experience?* 1 2 3 4 5 6 7 8 9 10" at bounding box center [450, 254] width 130 height 24
click at [361, 326] on form "Important: The form must be completed in English. Md Aamir Khan aamir.khan0641@…" at bounding box center [379, 175] width 273 height 342
click at [359, 334] on button "Submit" at bounding box center [379, 336] width 69 height 19
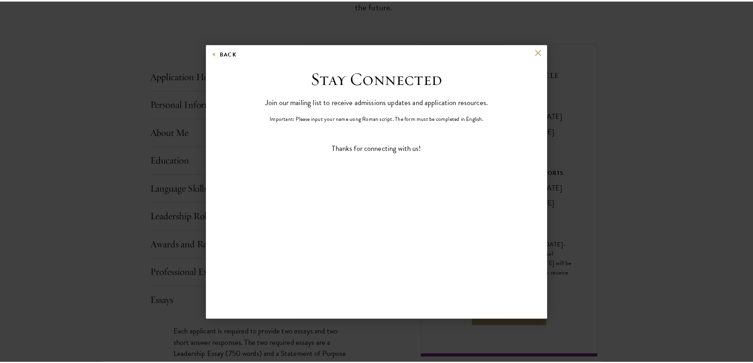
scroll to position [0, 0]
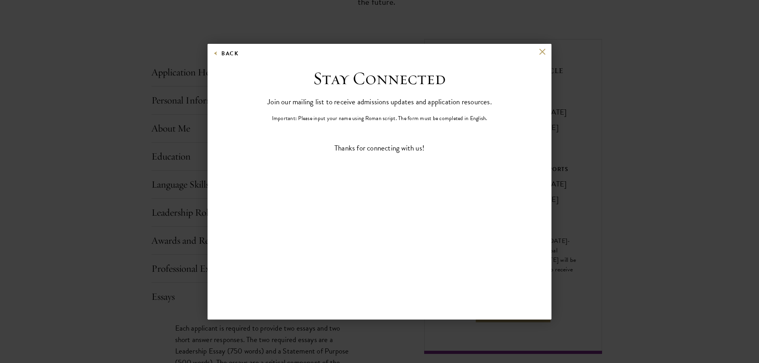
click at [547, 51] on div "Back" at bounding box center [380, 58] width 344 height 19
click at [232, 57] on button "Back" at bounding box center [225, 54] width 25 height 10
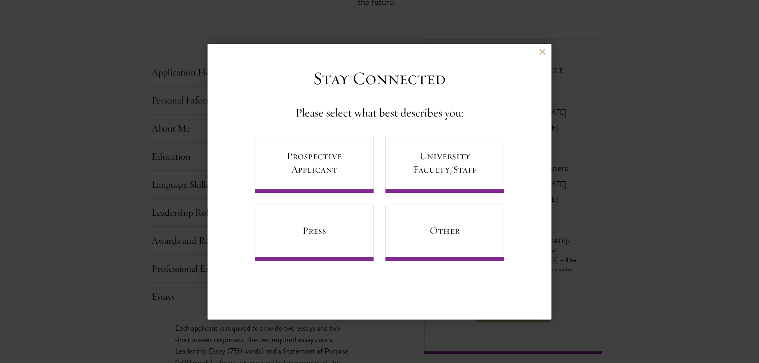
click at [538, 50] on div "Back" at bounding box center [380, 58] width 344 height 19
click at [544, 52] on button at bounding box center [542, 52] width 7 height 7
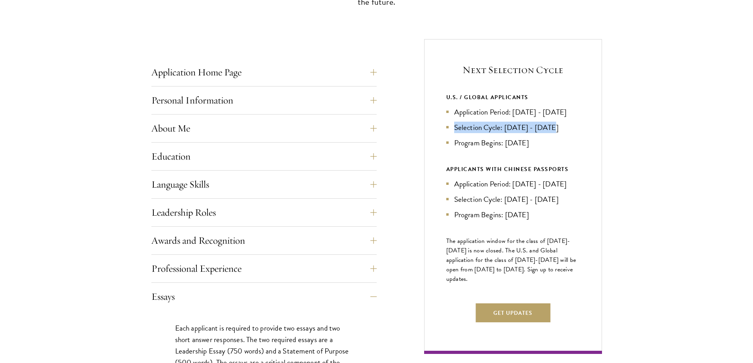
drag, startPoint x: 456, startPoint y: 143, endPoint x: 554, endPoint y: 141, distance: 98.5
click at [554, 133] on li "Selection Cycle: [DATE] - [DATE]" at bounding box center [513, 127] width 134 height 11
drag, startPoint x: 454, startPoint y: 113, endPoint x: 486, endPoint y: 126, distance: 34.8
click at [486, 118] on li "Application Period: [DATE] - [DATE]" at bounding box center [513, 111] width 134 height 11
click at [519, 118] on li "Application Period: [DATE] - [DATE]" at bounding box center [513, 111] width 134 height 11
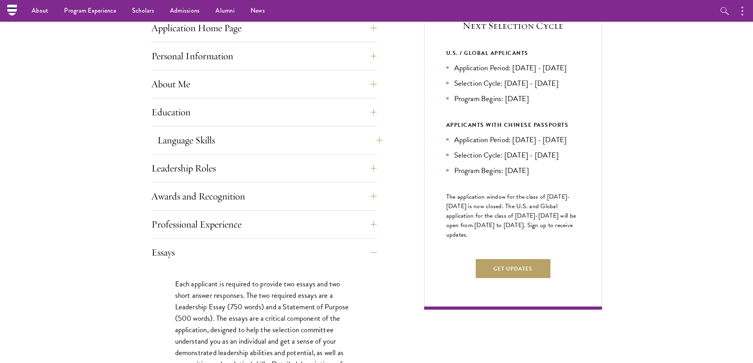
scroll to position [241, 0]
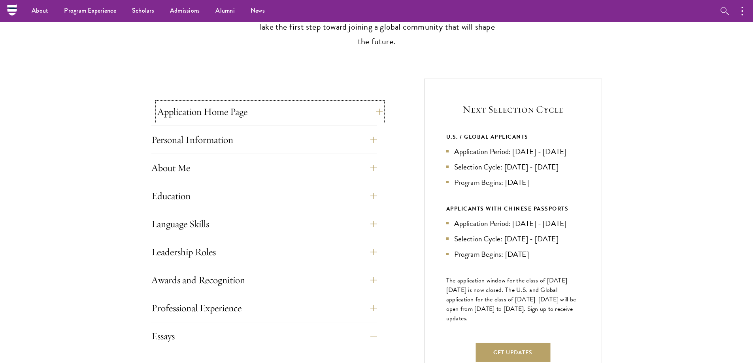
click at [205, 111] on button "Application Home Page" at bounding box center [269, 111] width 225 height 19
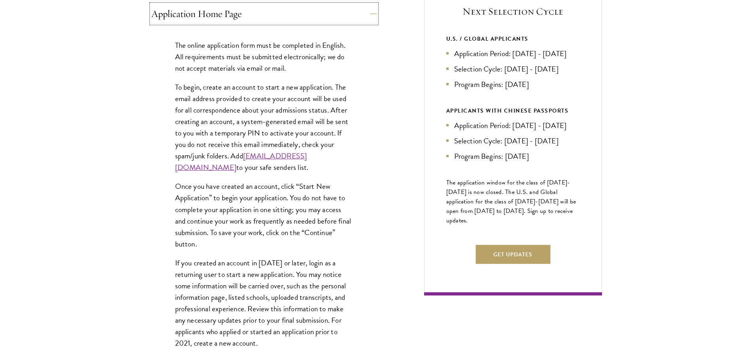
scroll to position [360, 0]
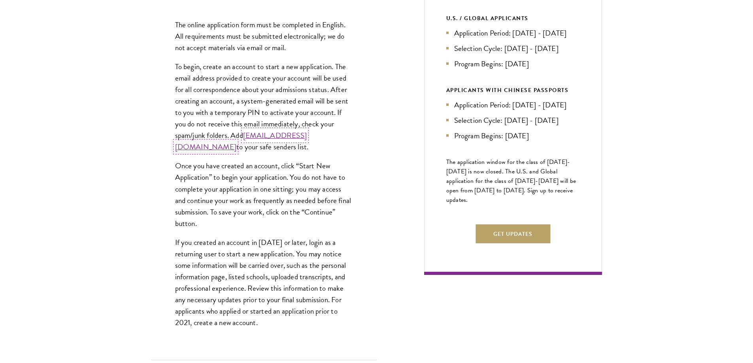
click at [233, 145] on link "admissions@schwarzmanscholars.org" at bounding box center [241, 141] width 132 height 23
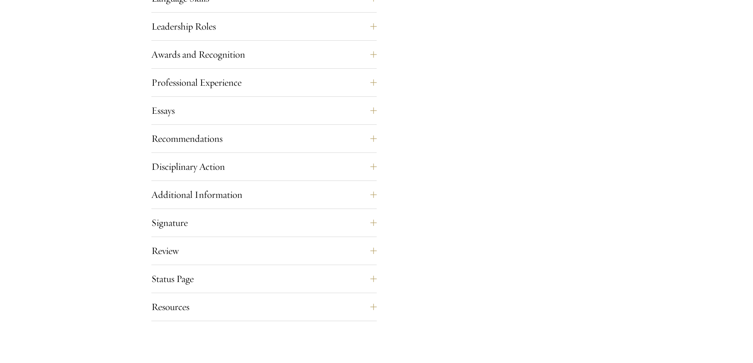
scroll to position [834, 0]
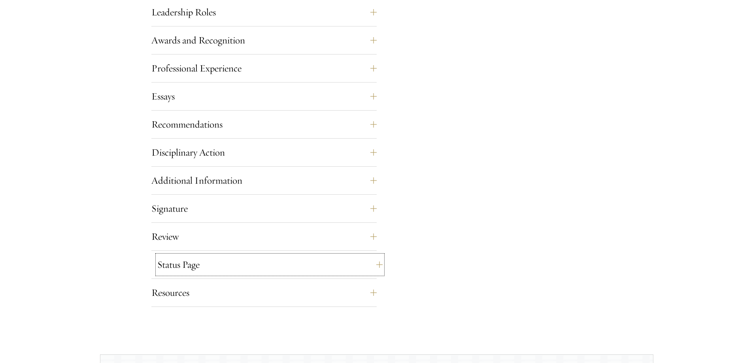
click at [194, 264] on button "Status Page" at bounding box center [269, 264] width 225 height 19
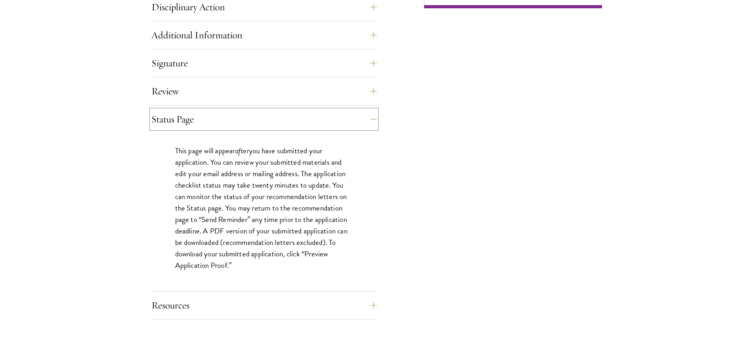
scroll to position [679, 0]
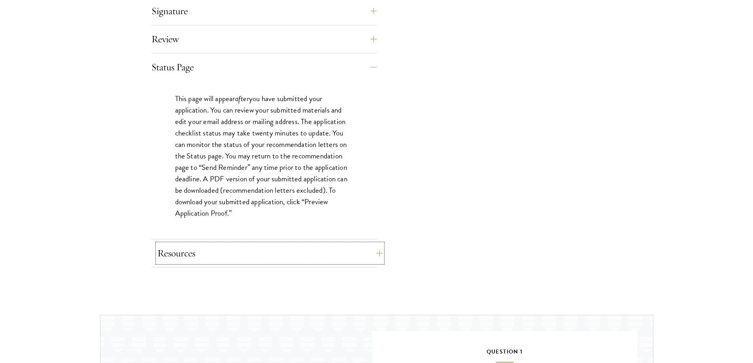
click at [193, 260] on button "Resources" at bounding box center [269, 253] width 225 height 19
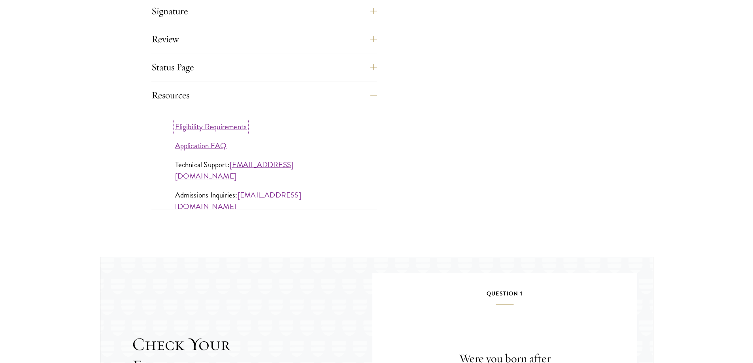
click at [200, 129] on link "Eligibility Requirements" at bounding box center [211, 126] width 72 height 11
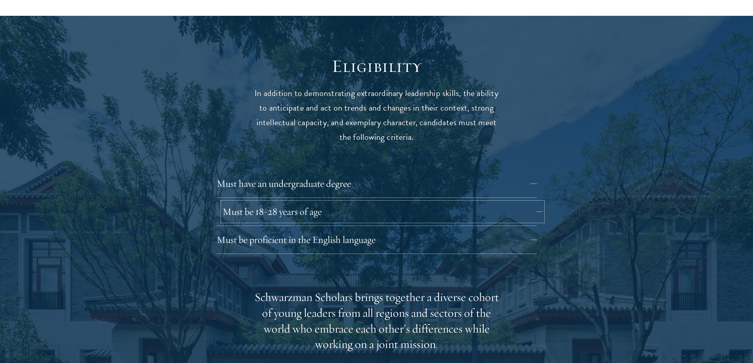
click at [275, 202] on button "Must be 18-28 years of age" at bounding box center [383, 211] width 320 height 19
